Goal: Use online tool/utility: Use online tool/utility

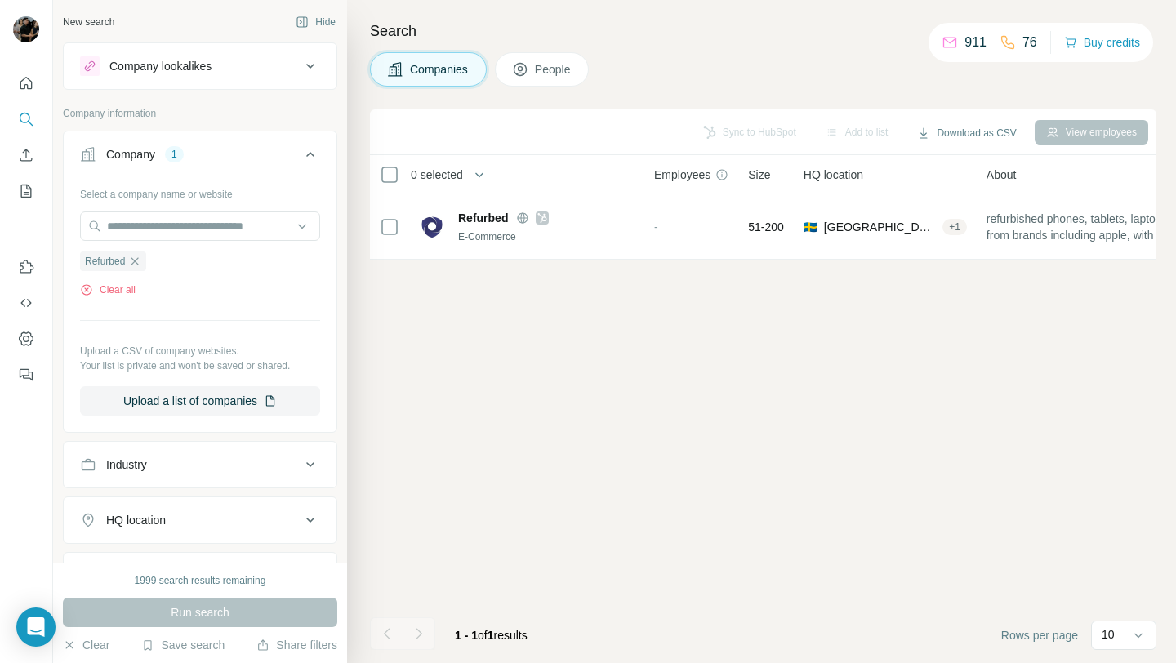
click at [137, 261] on icon "button" at bounding box center [134, 260] width 7 height 7
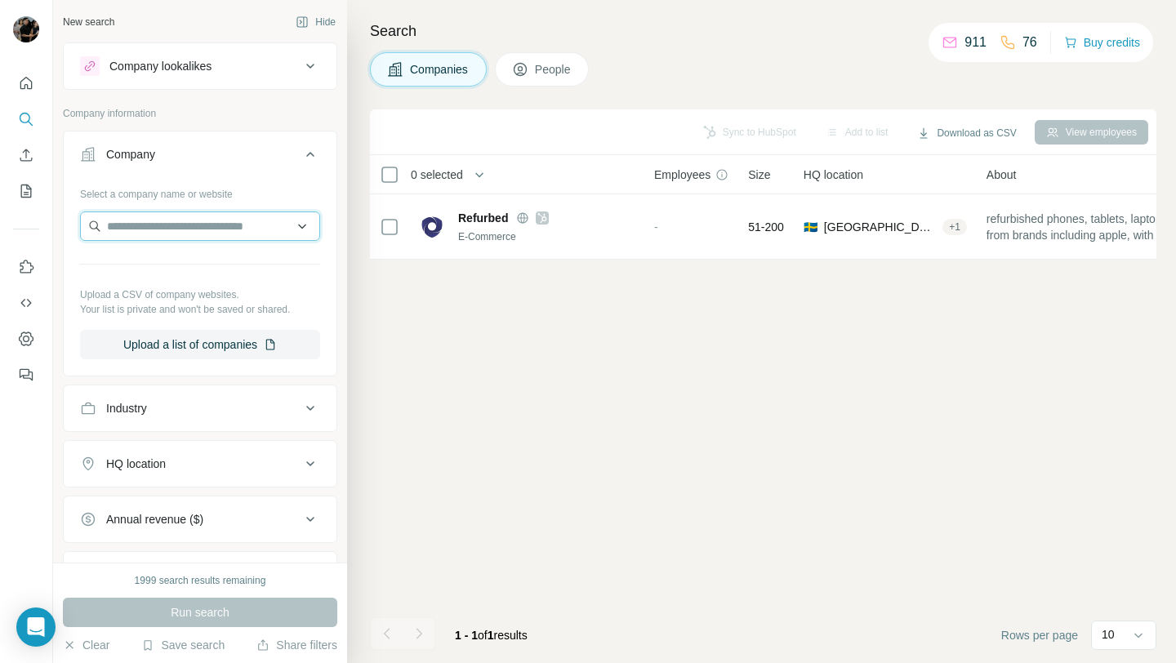
click at [171, 230] on input "text" at bounding box center [200, 225] width 240 height 29
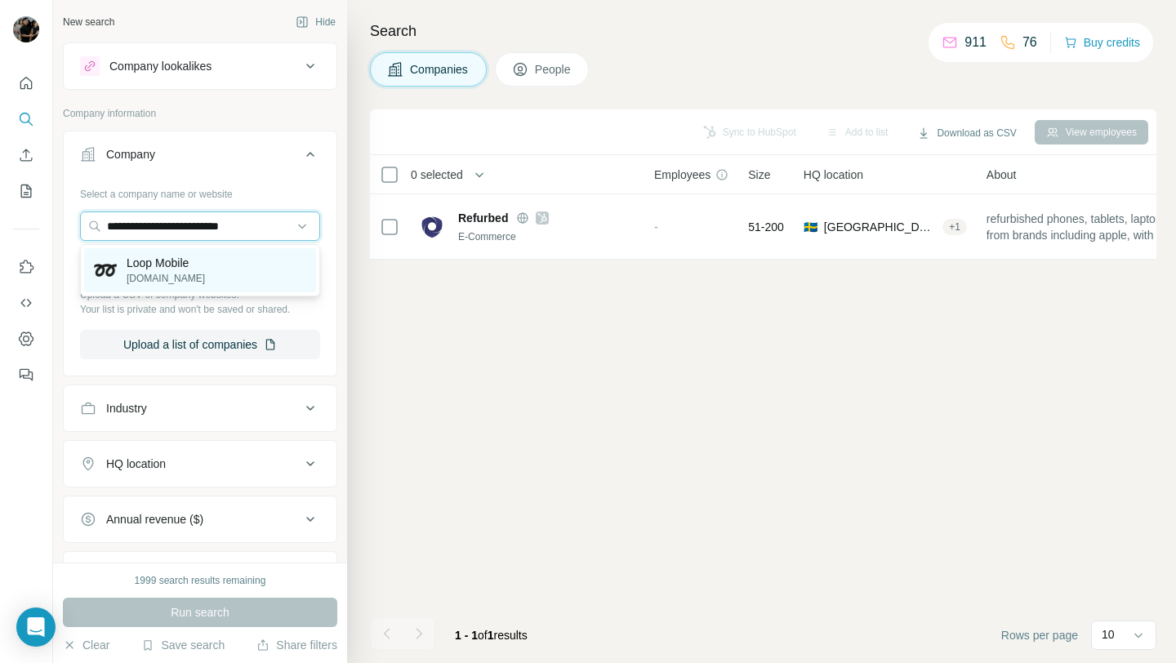
type input "**********"
click at [174, 281] on p "[DOMAIN_NAME]" at bounding box center [166, 278] width 78 height 15
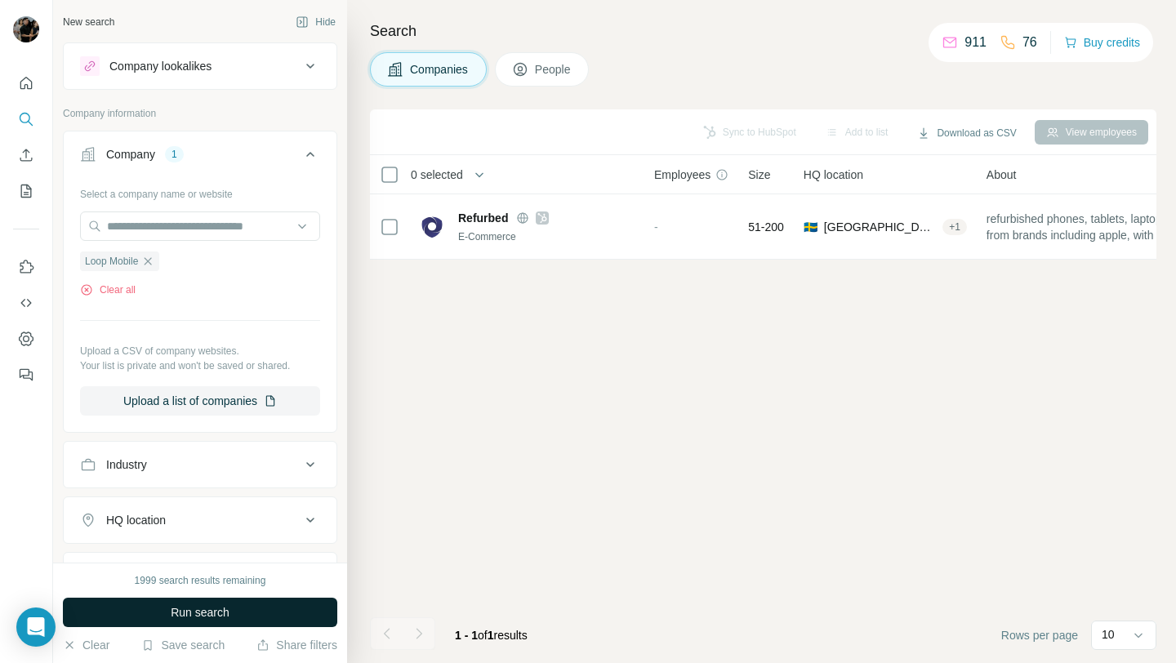
click at [180, 617] on span "Run search" at bounding box center [200, 612] width 59 height 16
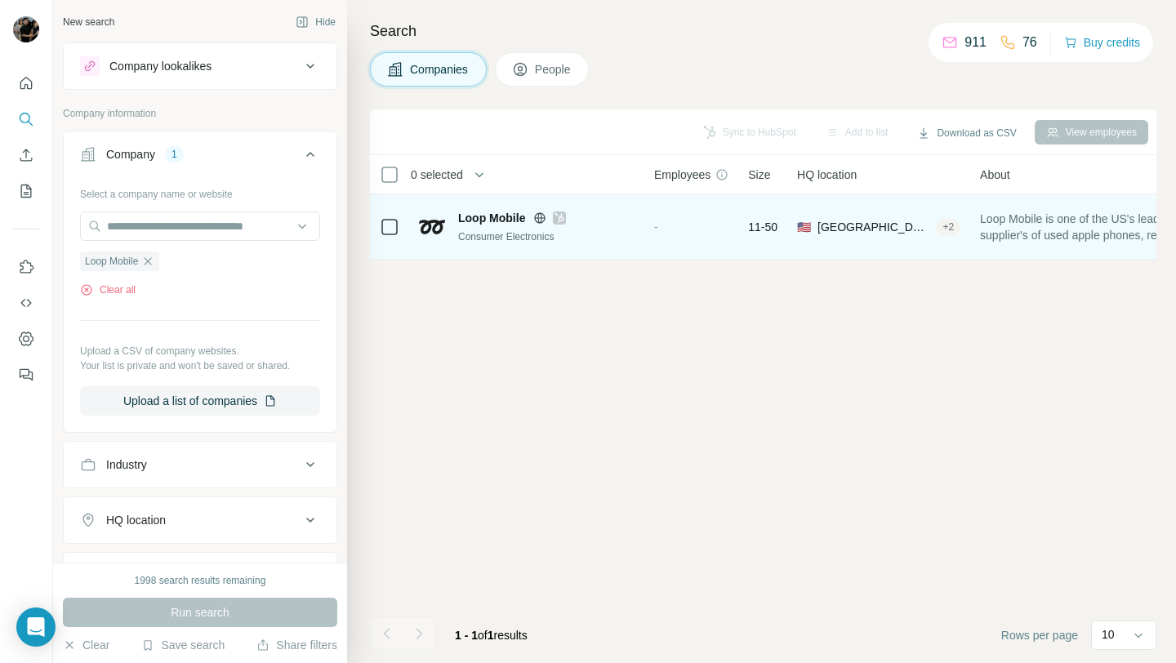
click at [539, 216] on icon at bounding box center [539, 217] width 13 height 13
